Goal: Information Seeking & Learning: Learn about a topic

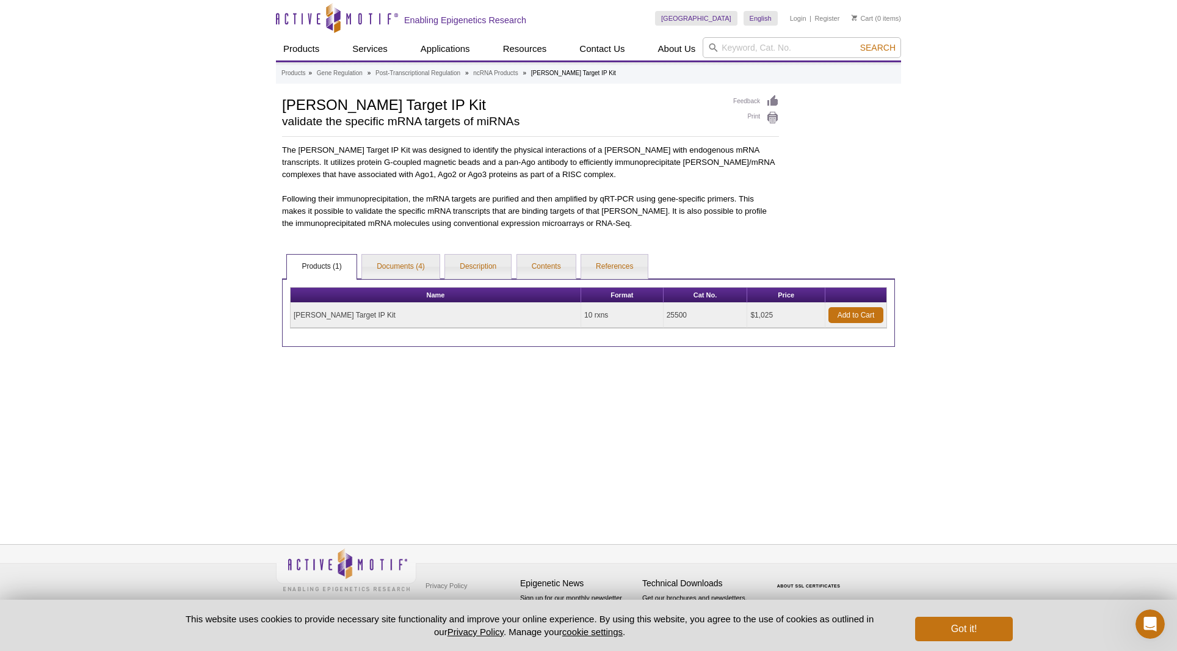
drag, startPoint x: 763, startPoint y: 318, endPoint x: 531, endPoint y: 315, distance: 232.1
click at [531, 315] on tr "miRNA Target IP Kit 10 rxns 25500 $1,025 Add to Cart" at bounding box center [589, 315] width 596 height 25
click at [562, 358] on div "Products » Gene Regulation » Post-Transcriptional Regulation » ncRNA Products »…" at bounding box center [588, 289] width 625 height 454
drag, startPoint x: 759, startPoint y: 318, endPoint x: 292, endPoint y: 312, distance: 467.2
click at [292, 312] on tr "miRNA Target IP Kit 10 rxns 25500 $1,025 Add to Cart" at bounding box center [589, 315] width 596 height 25
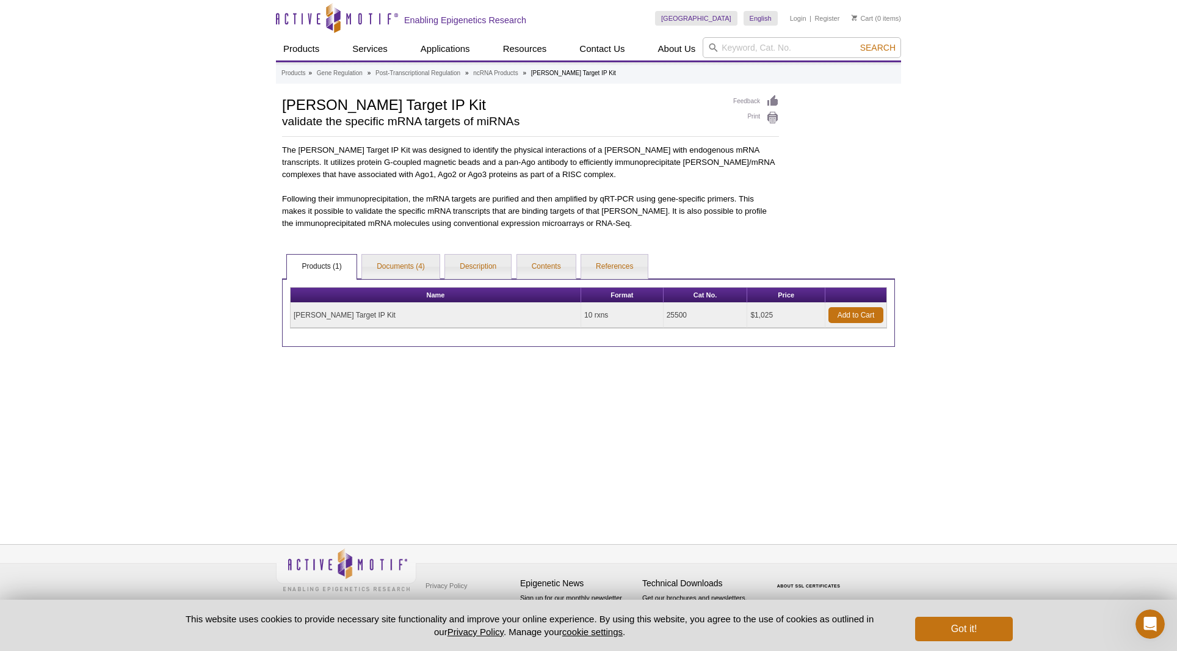
click at [529, 419] on div "Products » Gene Regulation » Post-Transcriptional Regulation » ncRNA Products »…" at bounding box center [588, 289] width 625 height 454
click at [934, 332] on div "Active Motif Logo Enabling Epigenetics Research 0 Search Skip to content Active…" at bounding box center [588, 325] width 1177 height 651
drag, startPoint x: 339, startPoint y: 316, endPoint x: 291, endPoint y: 314, distance: 47.7
click at [291, 314] on td "[PERSON_NAME] Target IP Kit" at bounding box center [436, 315] width 291 height 25
copy td "miRNA Target"
